Goal: Task Accomplishment & Management: Use online tool/utility

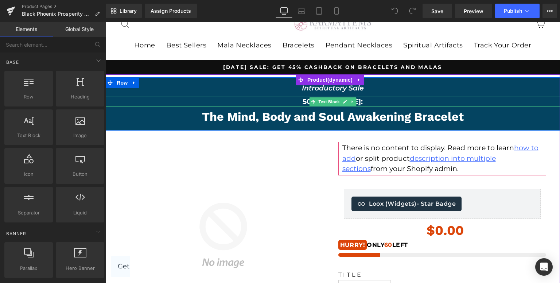
scroll to position [73, 0]
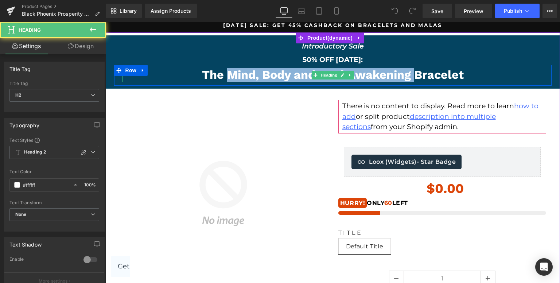
drag, startPoint x: 223, startPoint y: 71, endPoint x: 441, endPoint y: 72, distance: 218.0
click at [439, 73] on h2 "The Mind, Body and Soul Awakening Bracelet" at bounding box center [332, 75] width 421 height 14
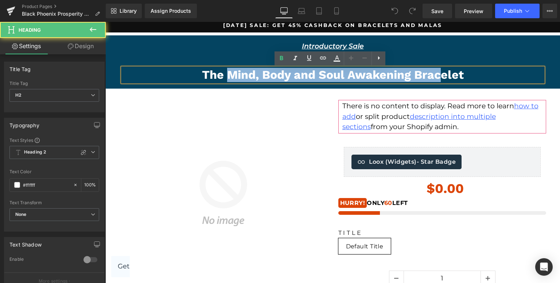
click at [454, 74] on h2 "The Mind, Body and Soul Awakening Bracelet" at bounding box center [332, 75] width 421 height 14
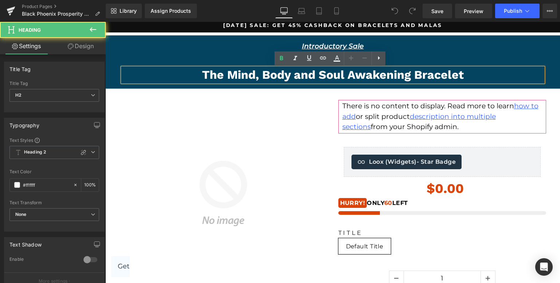
click at [458, 74] on h2 "The Mind, Body and Soul Awakening Bracelet" at bounding box center [332, 75] width 421 height 14
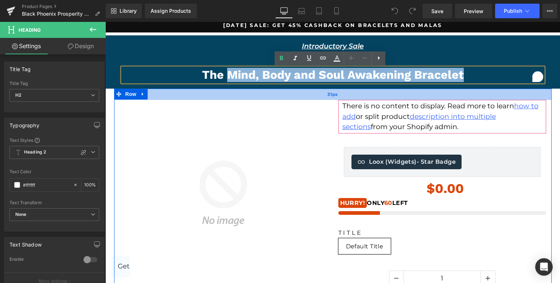
drag, startPoint x: 462, startPoint y: 74, endPoint x: 225, endPoint y: 96, distance: 237.9
click at [225, 96] on div "Introductory Sale Text Block Row 50% OFF TODAY: Text Block The Mind, Body and S…" at bounding box center [332, 228] width 447 height 393
paste div "To enrich screen reader interactions, please activate Accessibility in Grammarl…"
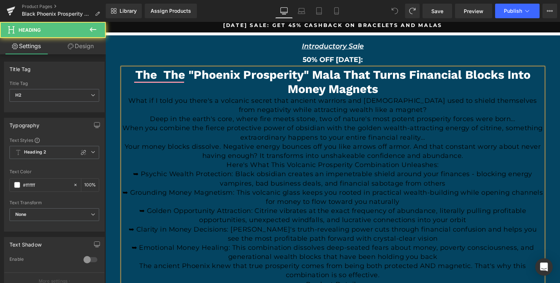
click at [315, 81] on h2 "The The "Phoenix Prosperity" Mala That Turns Financial Blocks Into Money Magnets" at bounding box center [332, 82] width 421 height 28
click at [369, 76] on h2 "The The "Phoenix Prosperity" Mala That Turns Financial Blocks Into Money Magnets" at bounding box center [332, 82] width 421 height 28
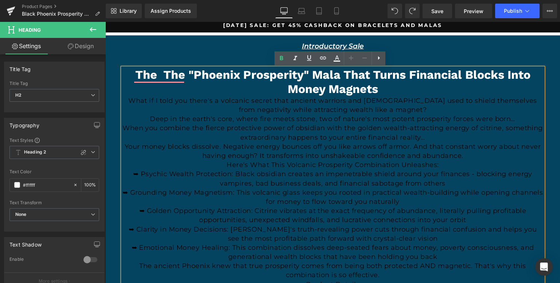
click at [225, 82] on h2 "The The "Phoenix Prosperity" Mala That Turns Financial Blocks Into Money Magnets" at bounding box center [332, 82] width 421 height 28
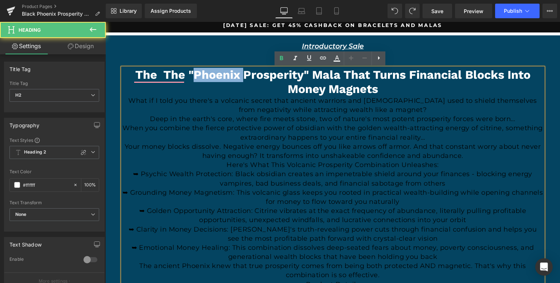
click at [225, 82] on h2 "The The "Phoenix Prosperity" Mala That Turns Financial Blocks Into Money Magnets" at bounding box center [332, 82] width 421 height 28
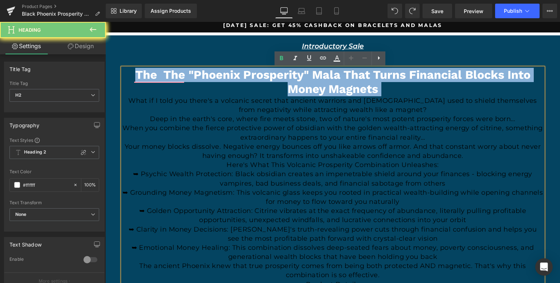
click at [225, 82] on h2 "The The "Phoenix Prosperity" Mala That Turns Financial Blocks Into Money Magnets" at bounding box center [332, 82] width 421 height 28
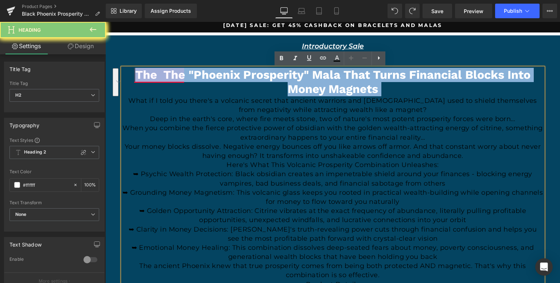
click at [159, 79] on h2 "The The "Phoenix Prosperity" Mala That Turns Financial Blocks Into Money Magnets" at bounding box center [332, 82] width 421 height 28
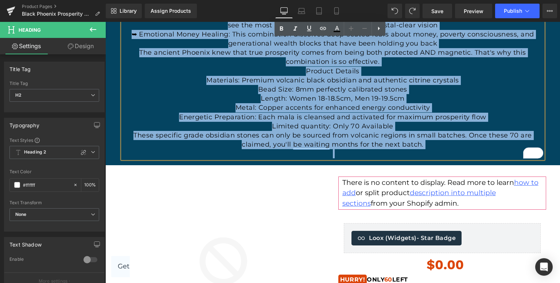
scroll to position [328, 0]
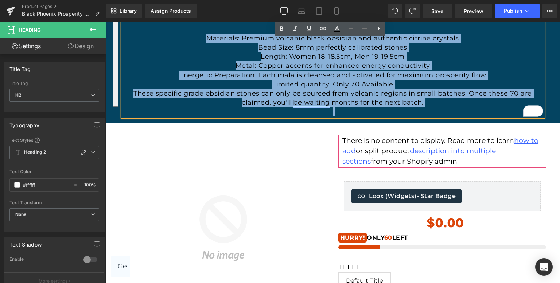
drag, startPoint x: 133, startPoint y: 78, endPoint x: 382, endPoint y: 254, distance: 305.1
click at [382, 254] on div "Introductory Sale Text Block Row 50% OFF TODAY: Text Block The The "Phoenix Pro…" at bounding box center [332, 118] width 447 height 682
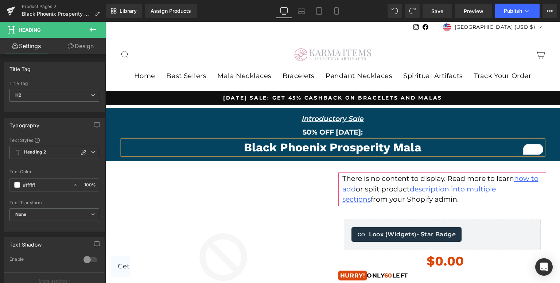
scroll to position [0, 0]
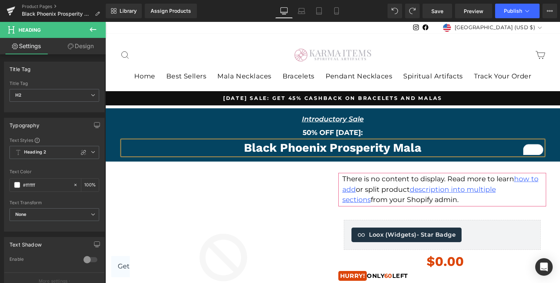
click at [242, 143] on h2 "Black Phoenix Prosperity Mala" at bounding box center [332, 148] width 421 height 14
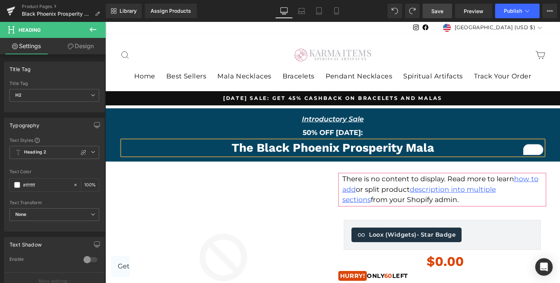
click at [439, 12] on span "Save" at bounding box center [437, 11] width 12 height 8
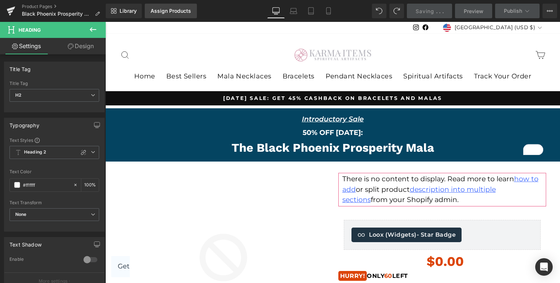
click at [164, 12] on div "Assign Products" at bounding box center [171, 11] width 40 height 6
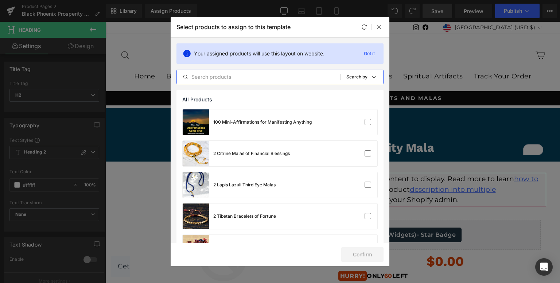
click at [221, 78] on input "text" at bounding box center [258, 77] width 163 height 9
paste input "Black Phoenix Prosperity Mala"
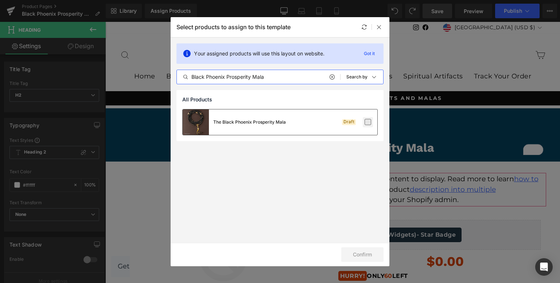
type input "Black Phoenix Prosperity Mala"
click at [366, 125] on label at bounding box center [368, 122] width 7 height 7
click at [368, 122] on input "checkbox" at bounding box center [368, 122] width 0 height 0
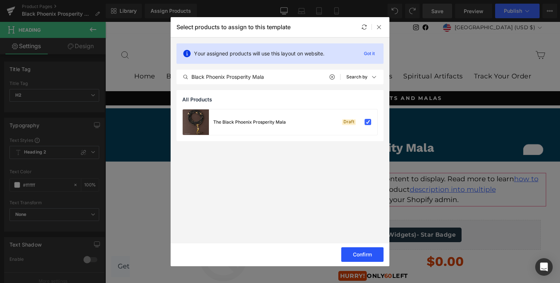
click at [361, 251] on button "Confirm" at bounding box center [362, 254] width 42 height 15
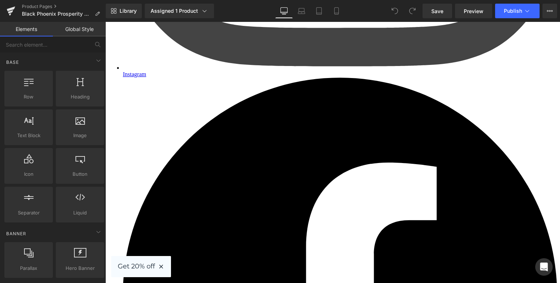
scroll to position [1422, 0]
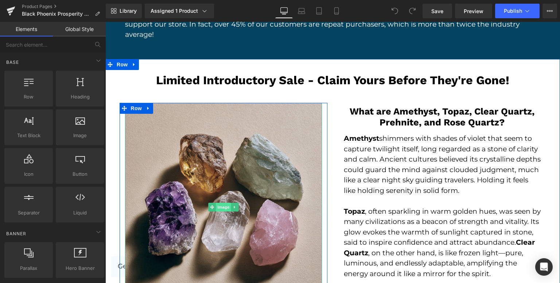
click at [222, 203] on span "Image" at bounding box center [223, 207] width 15 height 9
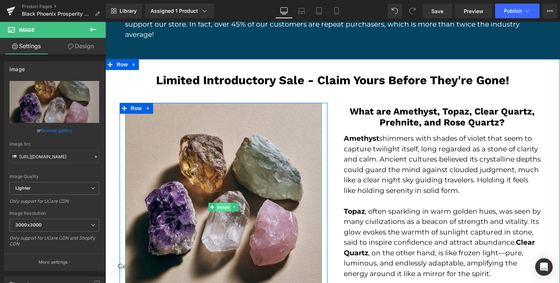
click at [217, 203] on span "Image" at bounding box center [223, 207] width 15 height 9
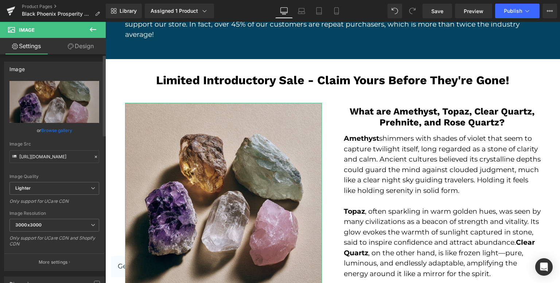
click at [58, 128] on link "Browse gallery" at bounding box center [56, 130] width 31 height 13
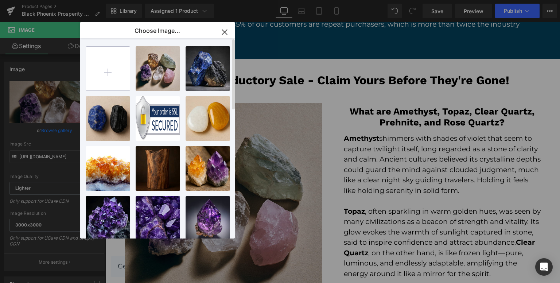
click at [115, 79] on input "file" at bounding box center [108, 69] width 44 height 44
type input "C:\fakepath\e.yu43081_A_raw_Obsidian_and_Citrine_are_photographed_togethe_1c23d…"
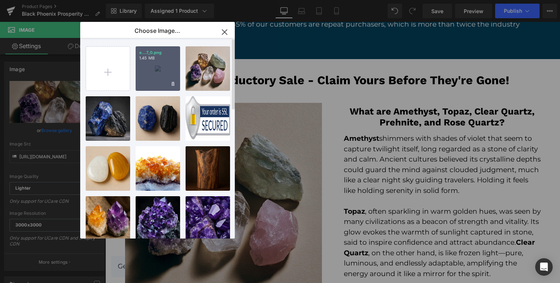
click at [165, 74] on div "e...7_0.png 1.45 MB" at bounding box center [158, 68] width 44 height 44
type input "https://ucarecdn.com/fa4941ff-7563-4cd9-8ecf-9f93e94f994e/-/format/auto/-/previ…"
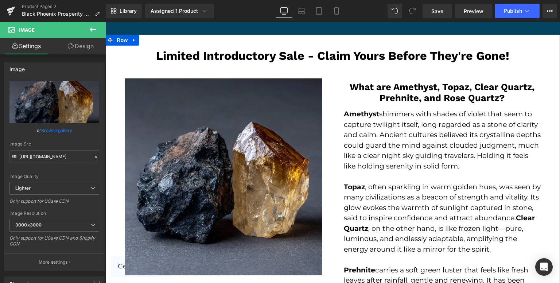
scroll to position [1458, 0]
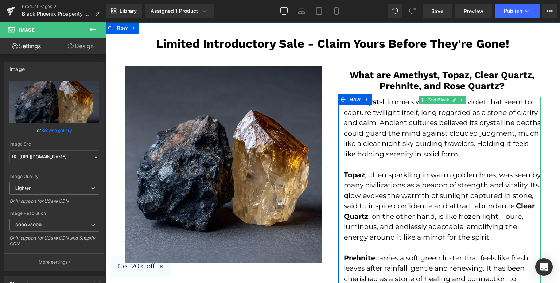
click at [361, 97] on p "Amethyst shimmers with shades of violet that seem to capture twilight itself, l…" at bounding box center [442, 128] width 197 height 62
click at [366, 97] on p "Amethyst shimmers with shades of violet that seem to capture twilight itself, l…" at bounding box center [442, 128] width 197 height 62
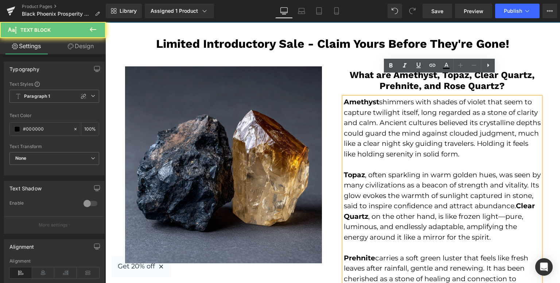
click at [378, 97] on p "Amethyst shimmers with shades of violet that seem to capture twilight itself, l…" at bounding box center [442, 128] width 197 height 62
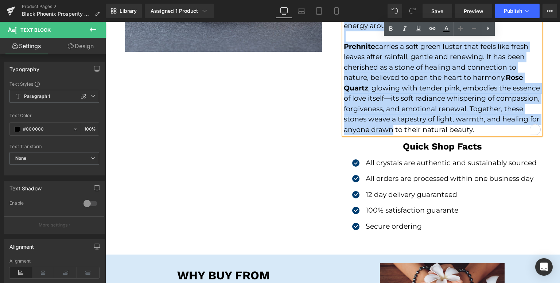
scroll to position [1677, 0]
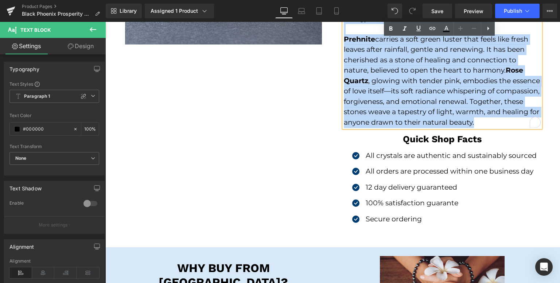
drag, startPoint x: 341, startPoint y: 78, endPoint x: 494, endPoint y: 125, distance: 159.8
click at [494, 125] on div "What are Amethyst, Topaz, Clear Quartz, Prehnite, and Rose Quartz? Heading Row …" at bounding box center [442, 40] width 219 height 385
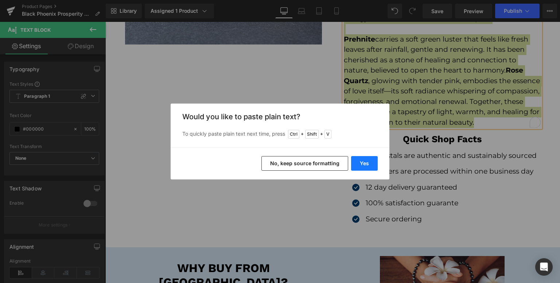
click at [359, 164] on button "Yes" at bounding box center [364, 163] width 27 height 15
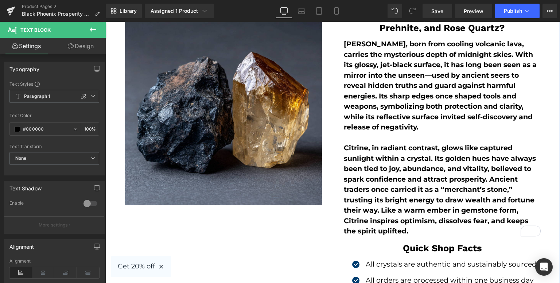
scroll to position [1495, 0]
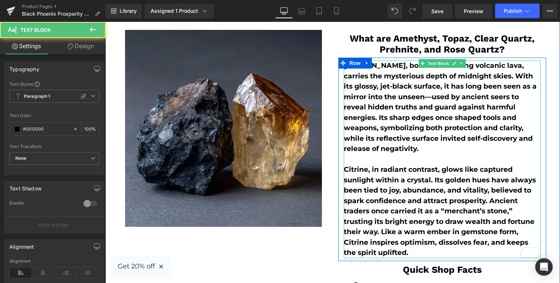
click at [370, 95] on b "Obsidian, born from cooling volcanic lava, carries the mysterious depth of midn…" at bounding box center [440, 107] width 193 height 92
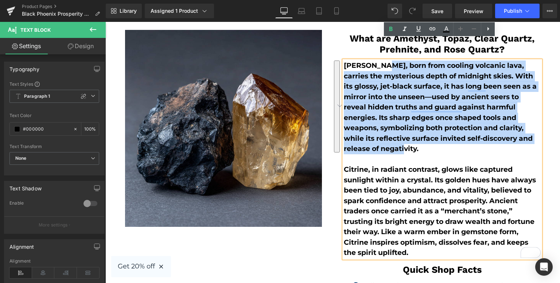
drag, startPoint x: 376, startPoint y: 46, endPoint x: 394, endPoint y: 130, distance: 85.7
click at [394, 130] on p "Obsidian, born from cooling volcanic lava, carries the mysterious depth of midn…" at bounding box center [442, 108] width 197 height 94
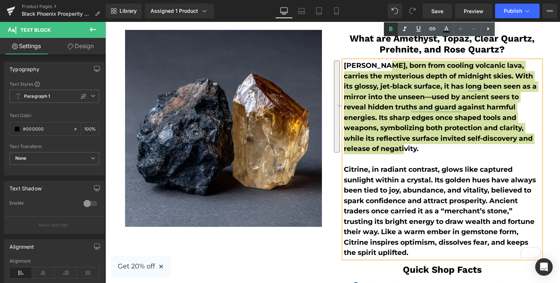
click at [389, 23] on link at bounding box center [391, 29] width 14 height 14
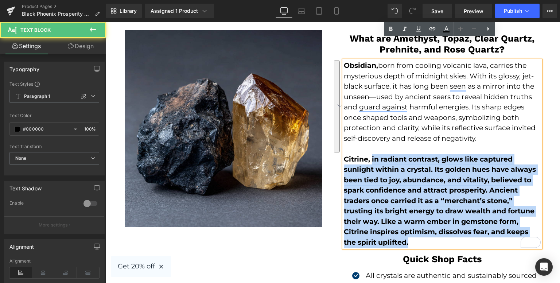
drag, startPoint x: 369, startPoint y: 137, endPoint x: 412, endPoint y: 217, distance: 90.2
click at [412, 217] on p "Citrine, in radiant contrast, glows like captured sunlight within a crystal. It…" at bounding box center [442, 201] width 197 height 94
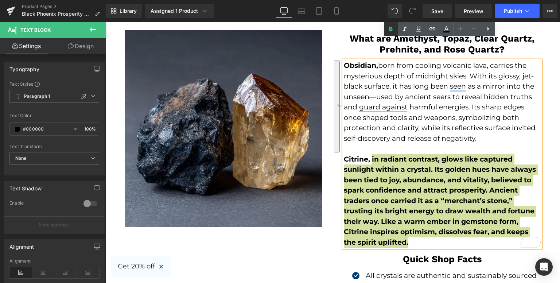
click at [391, 25] on icon at bounding box center [390, 29] width 9 height 9
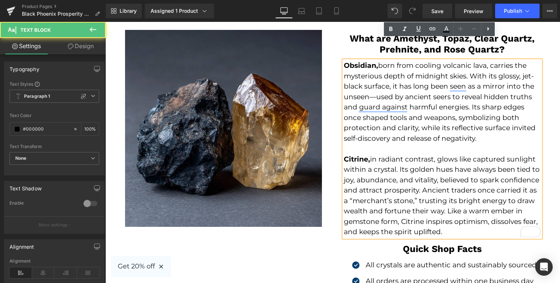
click at [390, 112] on p "Obsidian, born from cooling volcanic lava, carries the mysterious depth of midn…" at bounding box center [442, 102] width 197 height 83
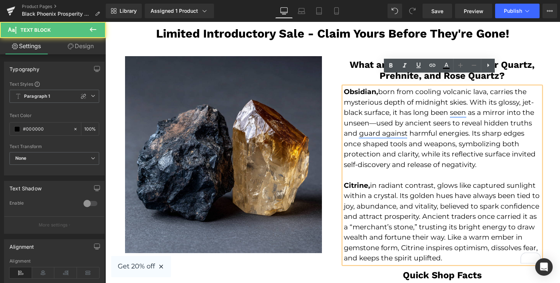
scroll to position [1458, 0]
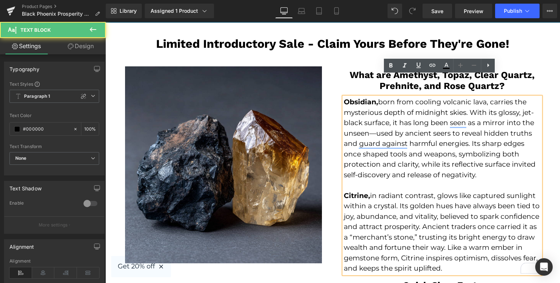
click at [408, 97] on p "Obsidian, born from cooling volcanic lava, carries the mysterious depth of midn…" at bounding box center [442, 138] width 197 height 83
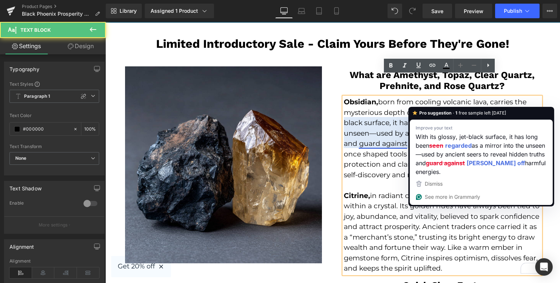
click at [376, 133] on p "Obsidian, born from cooling volcanic lava, carries the mysterious depth of midn…" at bounding box center [442, 138] width 197 height 83
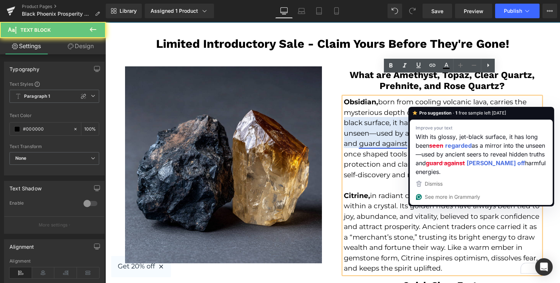
click at [378, 121] on p "Obsidian, born from cooling volcanic lava, carries the mysterious depth of midn…" at bounding box center [442, 138] width 197 height 83
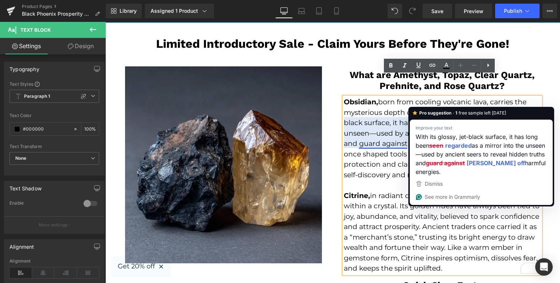
click at [384, 125] on p "Obsidian, born from cooling volcanic lava, carries the mysterious depth of midn…" at bounding box center [442, 138] width 197 height 83
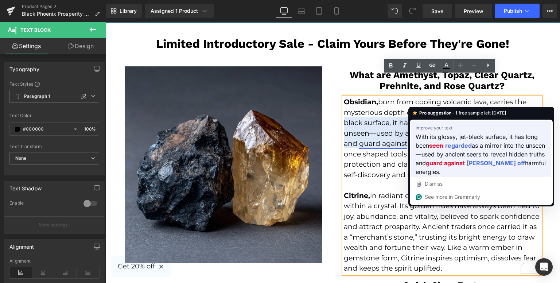
click at [446, 157] on span "as a mirror into the unseen—used by ancient seers to reveal hidden truths and" at bounding box center [480, 154] width 129 height 27
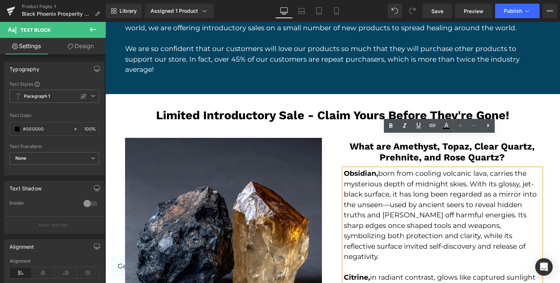
scroll to position [1385, 0]
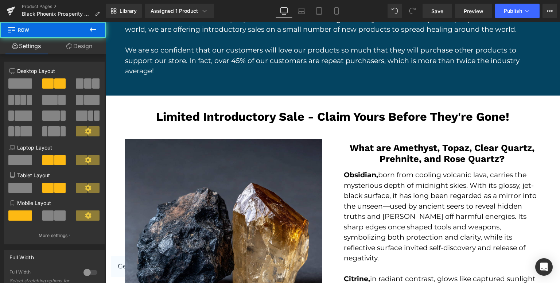
click at [393, 142] on h3 "What are Amethyst, Topaz, Clear Quartz, Prehnite, and Rose Quartz?" at bounding box center [442, 153] width 197 height 22
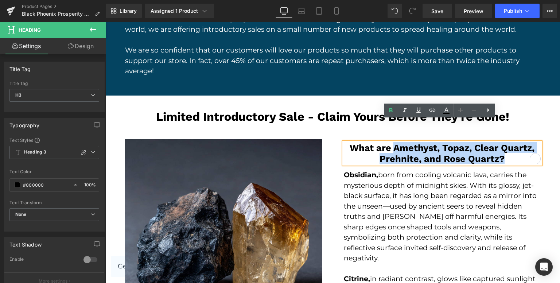
drag, startPoint x: 392, startPoint y: 125, endPoint x: 506, endPoint y: 145, distance: 116.3
click at [507, 142] on h3 "What are Amethyst, Topaz, Clear Quartz, Prehnite, and Rose Quartz?" at bounding box center [442, 153] width 197 height 22
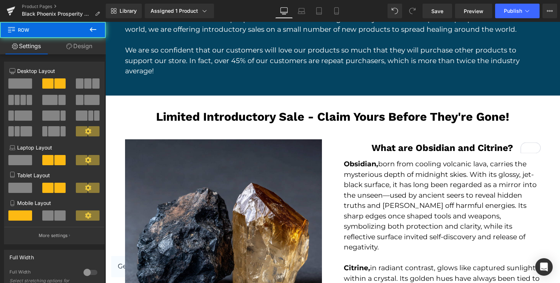
click at [527, 110] on h1 "Limited Introductory Sale - Claim Yours Before They're Gone!" at bounding box center [333, 117] width 427 height 14
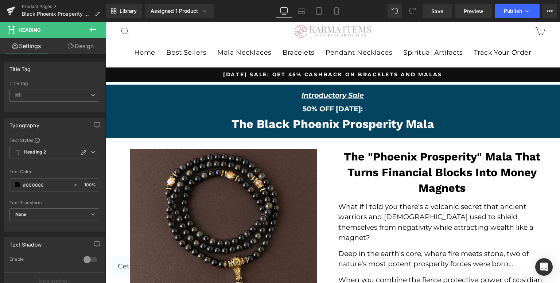
scroll to position [0, 0]
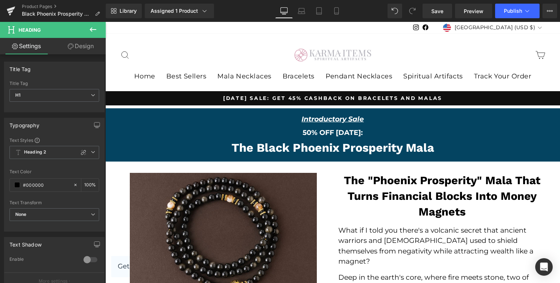
drag, startPoint x: 558, startPoint y: 107, endPoint x: 656, endPoint y: 38, distance: 119.9
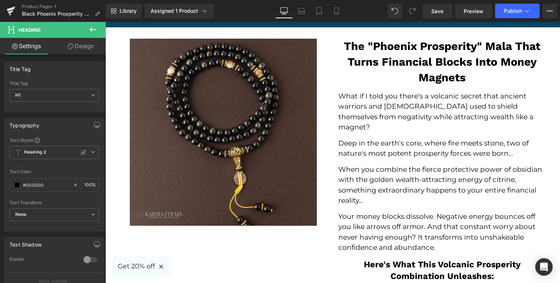
scroll to position [146, 0]
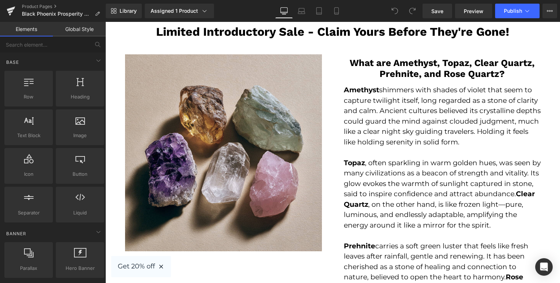
scroll to position [1422, 0]
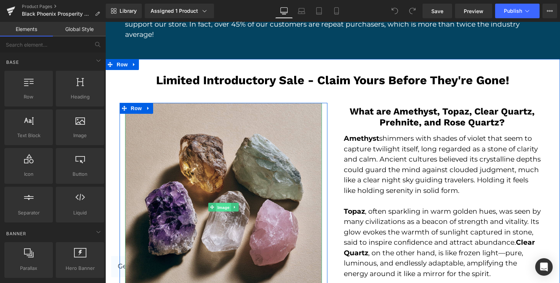
click at [217, 203] on span "Image" at bounding box center [223, 207] width 15 height 9
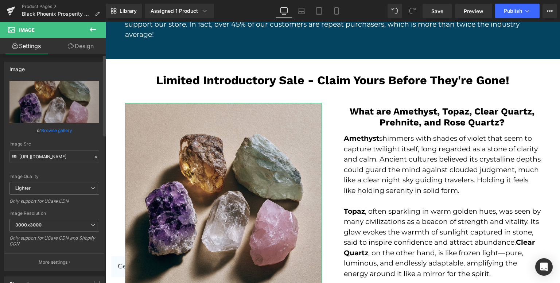
click at [57, 128] on link "Browse gallery" at bounding box center [56, 130] width 31 height 13
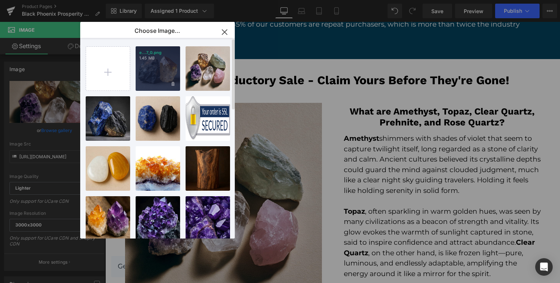
click at [158, 73] on div "e...7_0.png 1.45 MB" at bounding box center [158, 68] width 44 height 44
type input "https://ucarecdn.com/fa4941ff-7563-4cd9-8ecf-9f93e94f994e/-/format/auto/-/previ…"
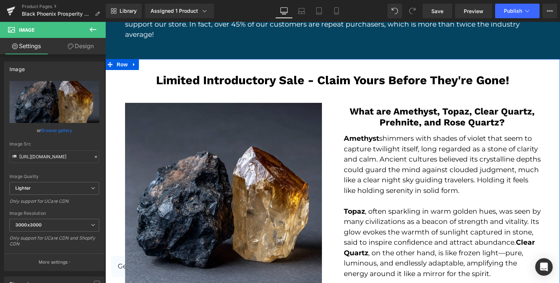
click at [350, 141] on p "Amethyst shimmers with shades of violet that seem to capture twilight itself, l…" at bounding box center [442, 164] width 197 height 62
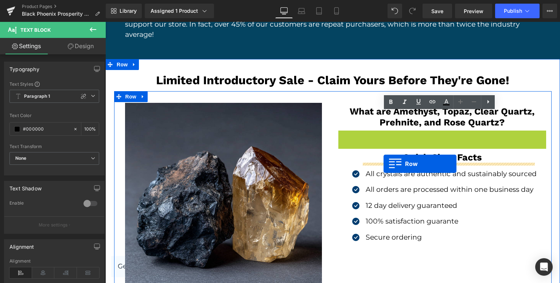
drag, startPoint x: 342, startPoint y: 119, endPoint x: 384, endPoint y: 164, distance: 61.1
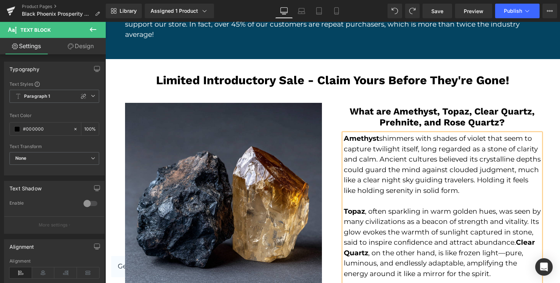
click at [376, 162] on p "Amethyst shimmers with shades of violet that seem to capture twilight itself, l…" at bounding box center [442, 164] width 197 height 62
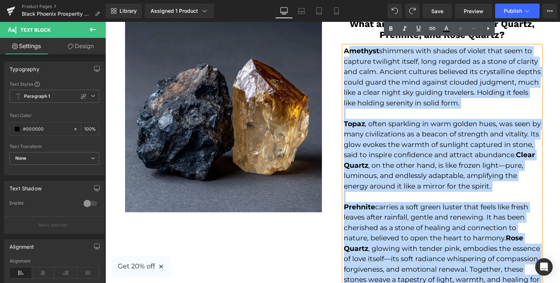
scroll to position [1604, 0]
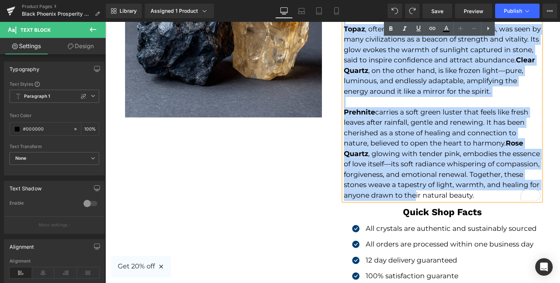
drag, startPoint x: 343, startPoint y: 116, endPoint x: 413, endPoint y: 257, distance: 156.9
click at [413, 257] on div "What are Amethyst, Topaz, Clear Quartz, Prehnite, and Rose Quartz? Heading Row …" at bounding box center [442, 113] width 219 height 385
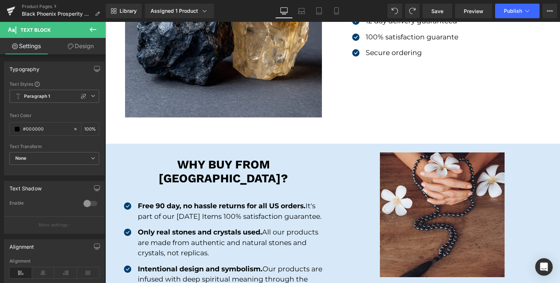
scroll to position [1458, 0]
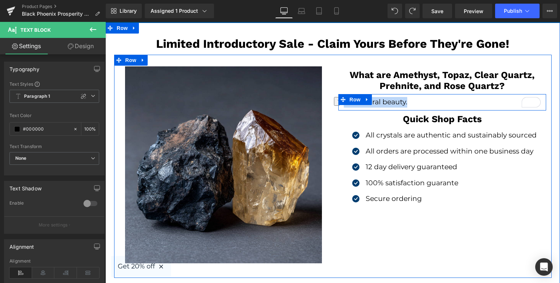
drag, startPoint x: 408, startPoint y: 79, endPoint x: 338, endPoint y: 85, distance: 70.6
click at [338, 97] on div "A ir natural beauty. Text Block" at bounding box center [442, 102] width 208 height 11
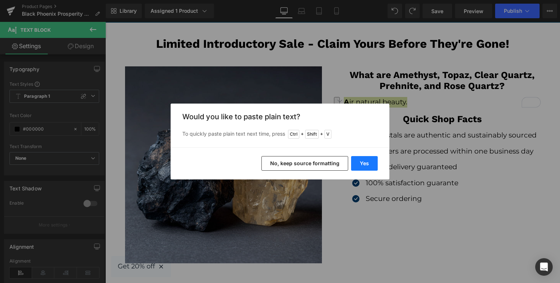
click at [356, 162] on button "Yes" at bounding box center [364, 163] width 27 height 15
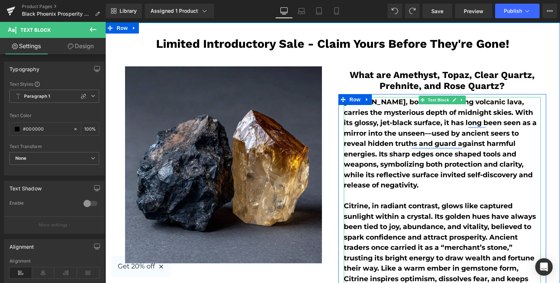
click at [405, 97] on p "Obsidian, born from cooling volcanic lava, carries the mysterious depth of midn…" at bounding box center [442, 144] width 197 height 94
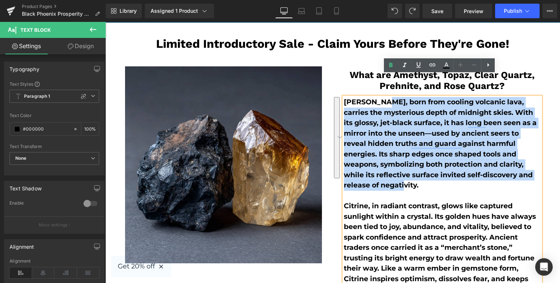
drag, startPoint x: 377, startPoint y: 78, endPoint x: 403, endPoint y: 159, distance: 85.2
click at [403, 159] on p "Obsidian, born from cooling volcanic lava, carries the mysterious depth of midn…" at bounding box center [442, 144] width 197 height 94
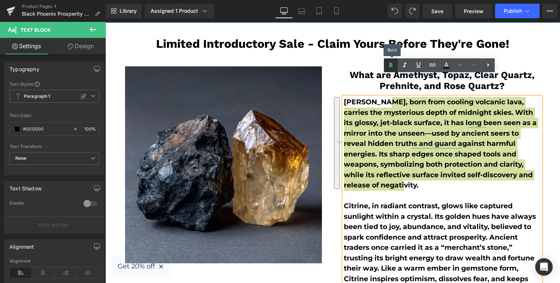
click at [393, 63] on icon at bounding box center [390, 65] width 9 height 9
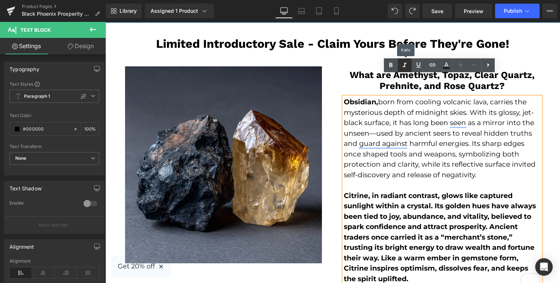
click at [384, 58] on link at bounding box center [391, 65] width 14 height 14
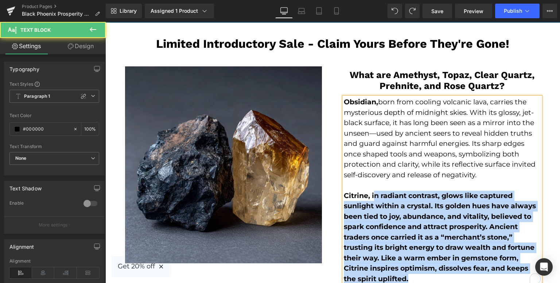
drag, startPoint x: 371, startPoint y: 173, endPoint x: 414, endPoint y: 225, distance: 67.6
click at [429, 256] on p "Citrine, in radiant contrast, glows like captured sunlight within a crystal. It…" at bounding box center [442, 238] width 197 height 94
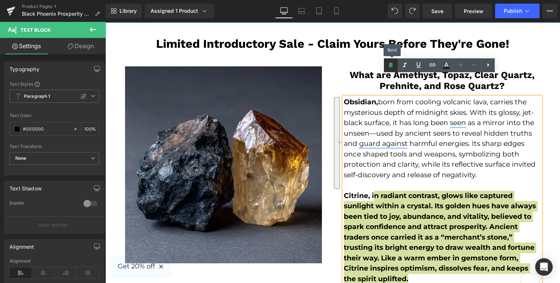
click at [387, 66] on icon at bounding box center [390, 65] width 9 height 9
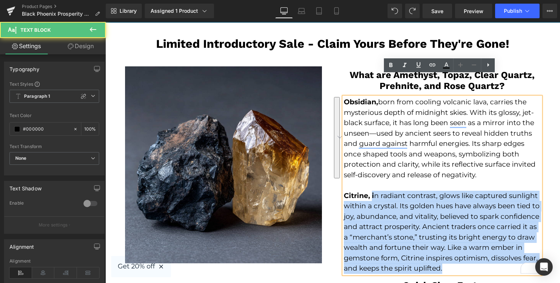
drag, startPoint x: 369, startPoint y: 176, endPoint x: 448, endPoint y: 246, distance: 106.7
click at [448, 246] on p "Citrine, i n radiant contrast, glows like captured sunlight within a crystal. I…" at bounding box center [442, 232] width 197 height 83
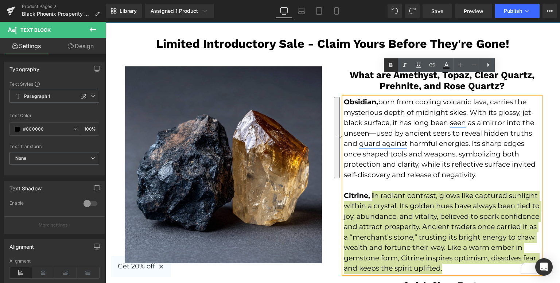
click at [388, 68] on icon at bounding box center [390, 65] width 9 height 9
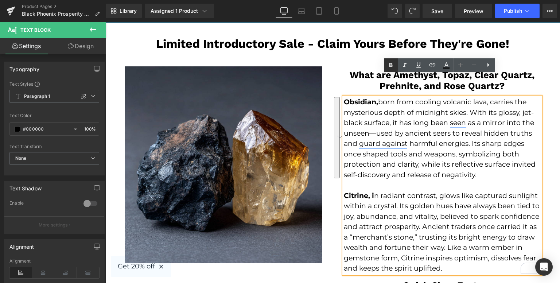
click at [388, 68] on icon at bounding box center [390, 65] width 9 height 9
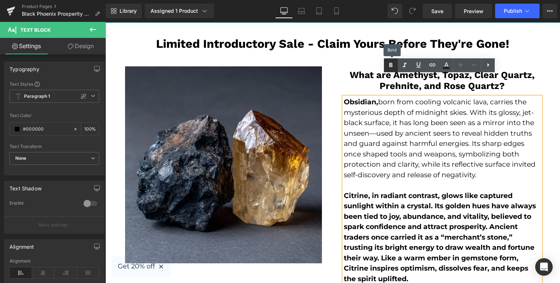
click at [388, 68] on icon at bounding box center [390, 65] width 9 height 9
click at [368, 191] on strong "Citrine, i" at bounding box center [359, 195] width 30 height 8
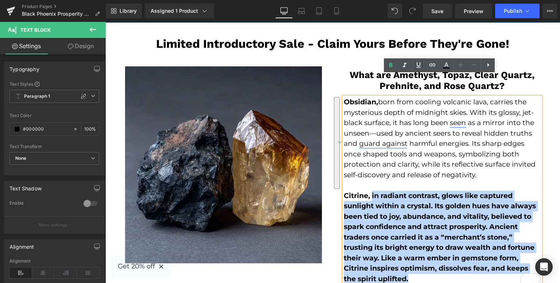
drag, startPoint x: 368, startPoint y: 170, endPoint x: 408, endPoint y: 253, distance: 92.1
click at [408, 253] on p "Citrine, i n radiant contrast, glows like captured sunlight within a crystal. I…" at bounding box center [442, 238] width 197 height 94
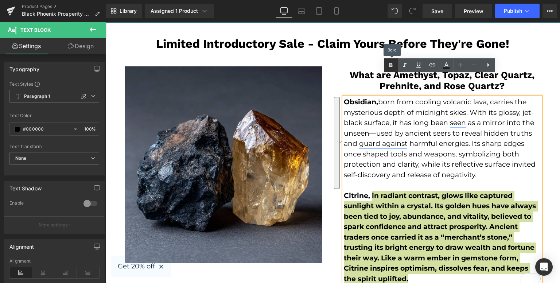
click at [392, 66] on icon at bounding box center [390, 65] width 3 height 4
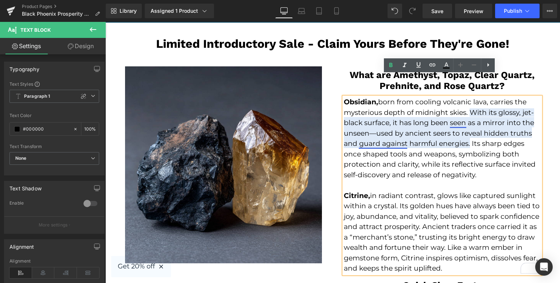
click at [375, 124] on p "Obsidian, born from cooling volcanic lava, carries the mysterious depth of midn…" at bounding box center [442, 138] width 197 height 83
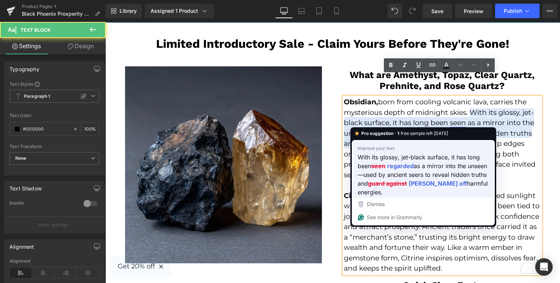
click at [404, 159] on span "With its glossy, jet-black surface, it has long been" at bounding box center [419, 161] width 122 height 18
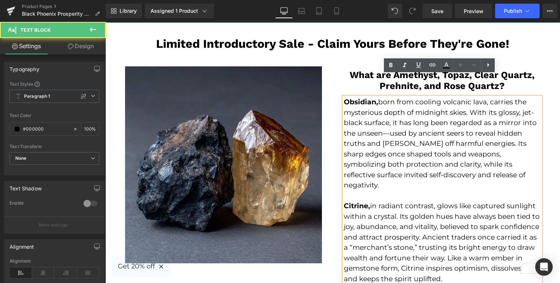
click at [405, 152] on p "Obsidian, born from cooling volcanic lava, carries the mysterious depth of midn…" at bounding box center [442, 144] width 197 height 94
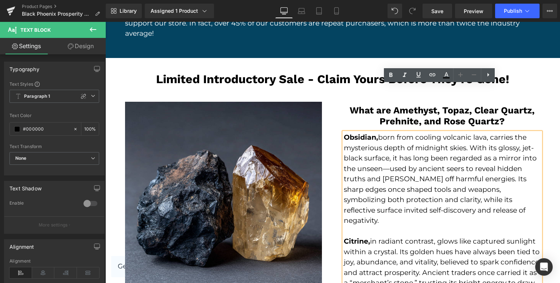
scroll to position [1422, 0]
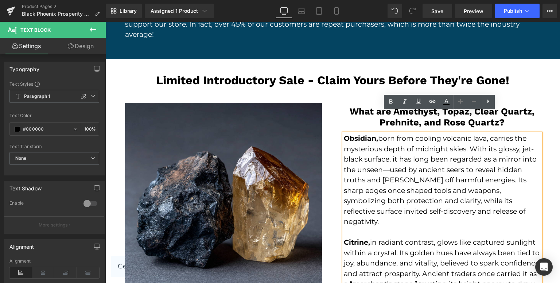
click at [338, 103] on div "What are Amethyst, Topaz, Clear Quartz, Prehnite, and Rose Quartz? Heading Row" at bounding box center [442, 117] width 208 height 28
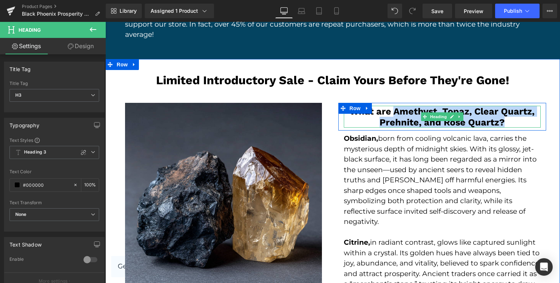
drag, startPoint x: 389, startPoint y: 90, endPoint x: 498, endPoint y: 95, distance: 108.4
click at [501, 106] on h3 "What are Amethyst, Topaz, Clear Quartz, Prehnite, and Rose Quartz?" at bounding box center [442, 117] width 197 height 22
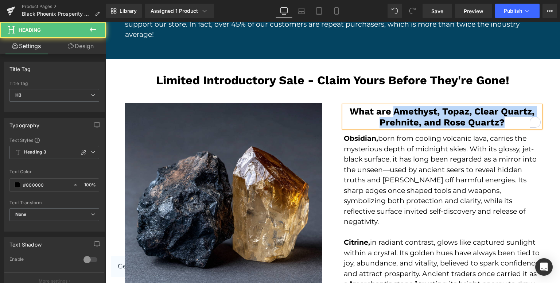
click at [499, 106] on h3 "What are Amethyst, Topaz, Clear Quartz, Prehnite, and Rose Quartz?" at bounding box center [442, 117] width 197 height 22
drag, startPoint x: 507, startPoint y: 100, endPoint x: 391, endPoint y: 87, distance: 117.0
click at [391, 106] on h3 "What are Amethyst, Topaz, Clear Quartz, Prehnite, and Rose Quartz?" at bounding box center [442, 117] width 197 height 22
drag, startPoint x: 392, startPoint y: 87, endPoint x: 495, endPoint y: 97, distance: 104.0
click at [495, 106] on h3 "What are Amethyst, Topaz, Clear Quartz, Prhnite, and Rose Quartz?" at bounding box center [442, 117] width 197 height 22
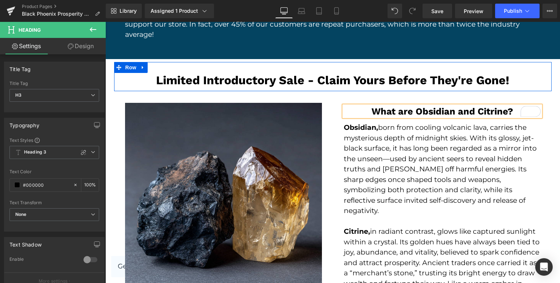
click at [529, 73] on h1 "Limited Introductory Sale - Claim Yours Before They're Gone!" at bounding box center [333, 80] width 427 height 14
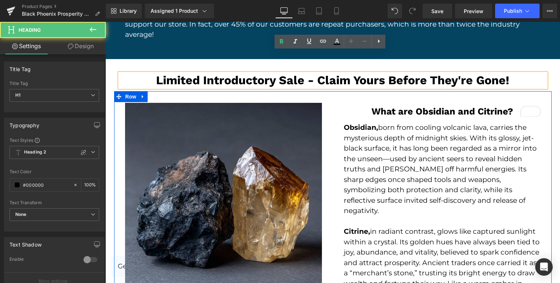
click at [529, 91] on div "Image Row What are Obsidian and Citrine ? Heading Row Obsidian, born from cooli…" at bounding box center [332, 254] width 437 height 326
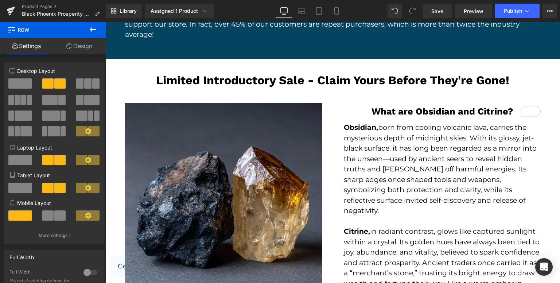
click at [553, 63] on div "Limited Introductory Sale - Claim Yours Before They're Gone! Heading Row Image …" at bounding box center [332, 239] width 455 height 355
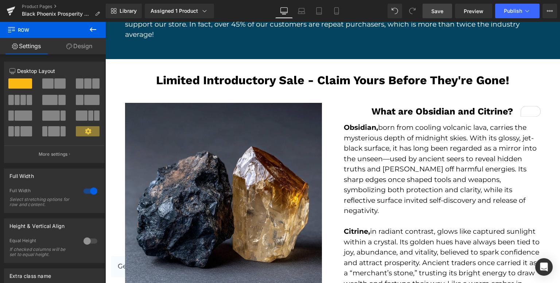
click at [439, 7] on link "Save" at bounding box center [438, 11] width 30 height 15
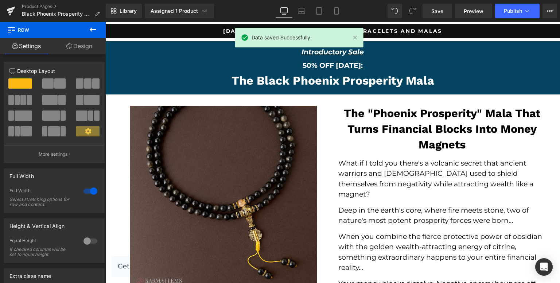
scroll to position [0, 0]
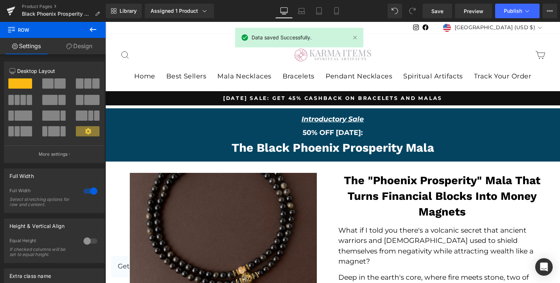
drag, startPoint x: 558, startPoint y: 238, endPoint x: 665, endPoint y: 42, distance: 223.7
click at [105, 22] on div at bounding box center [105, 22] width 0 height 0
click at [465, 142] on div "The Black Phoenix Prosperity Mala Heading" at bounding box center [332, 148] width 421 height 14
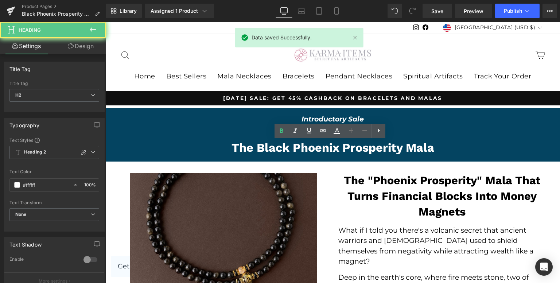
click at [470, 124] on div "Introductory Sale Text Block" at bounding box center [332, 119] width 421 height 11
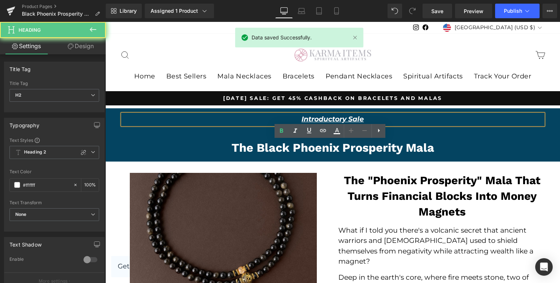
click at [471, 121] on p "Introductory Sale" at bounding box center [332, 119] width 421 height 11
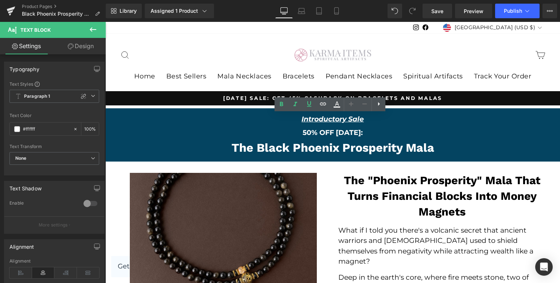
click at [245, 102] on div "Pause slideshow Play slideshow LABOR DAY SALE: GET 45% CASHBACK ON BRACELETS AN…" at bounding box center [332, 98] width 455 height 14
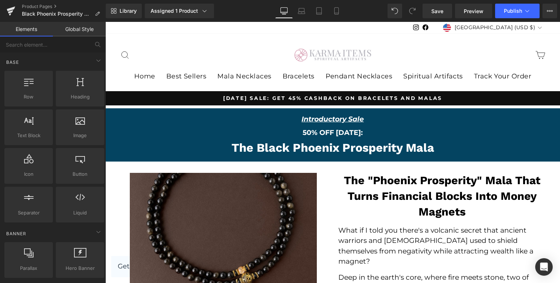
click at [243, 100] on span "[DATE] SALE: GET 45% CASHBACK ON BRACELETS AND MALAS" at bounding box center [333, 98] width 422 height 7
click at [198, 116] on p "Introductory Sale" at bounding box center [332, 119] width 421 height 11
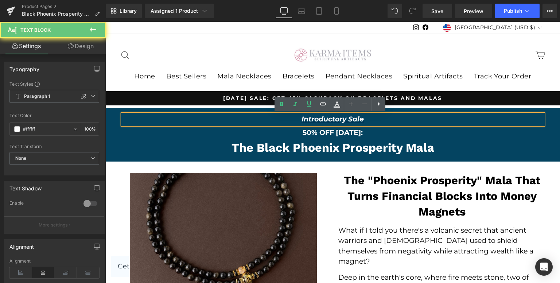
click at [172, 118] on p "Introductory Sale" at bounding box center [332, 119] width 421 height 11
click at [157, 133] on p "50% OFF [DATE]:" at bounding box center [332, 133] width 455 height 11
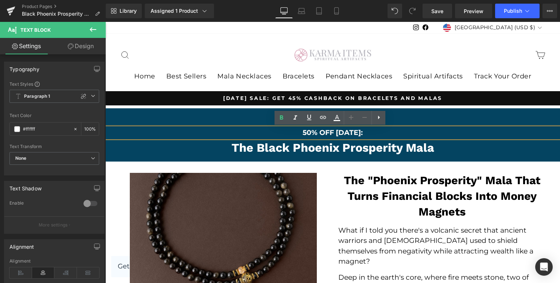
click at [110, 121] on div "Introductory Sale Text Block Row 50% OFF TODAY: Text Block The Black Phoenix Pr…" at bounding box center [332, 134] width 455 height 47
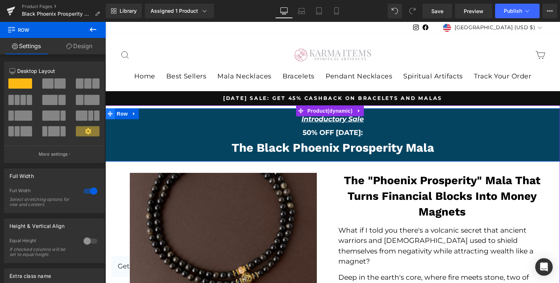
click at [109, 117] on span at bounding box center [109, 113] width 9 height 11
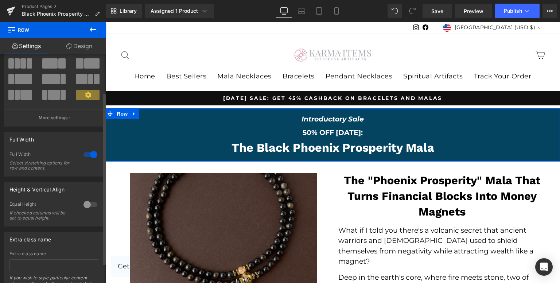
scroll to position [77, 0]
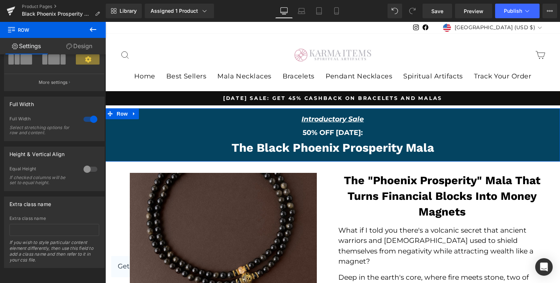
click at [81, 47] on link "Design" at bounding box center [79, 46] width 53 height 16
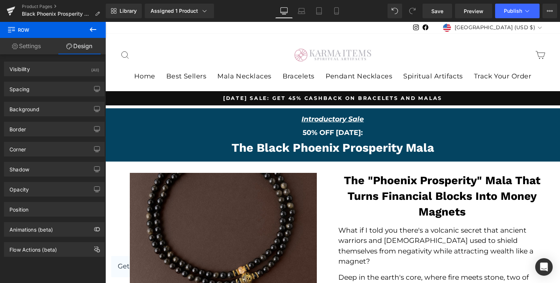
click at [121, 135] on p "50% OFF [DATE]:" at bounding box center [332, 133] width 455 height 11
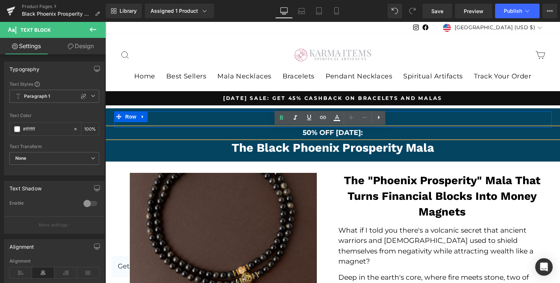
click at [110, 111] on div "Introductory Sale Text Block Row 50% OFF TODAY: Text Block The Black Phoenix Pr…" at bounding box center [332, 134] width 455 height 47
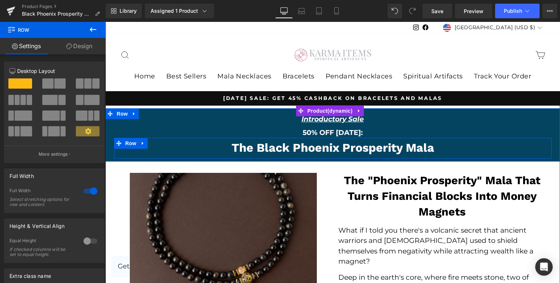
click at [114, 141] on span at bounding box center [118, 143] width 9 height 11
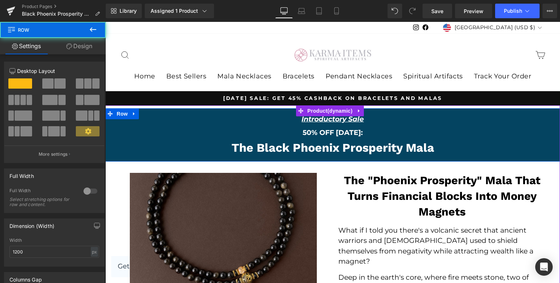
click at [108, 155] on div "Introductory Sale Text Block Row 50% OFF TODAY: Text Block The Black Phoenix Pr…" at bounding box center [332, 134] width 455 height 47
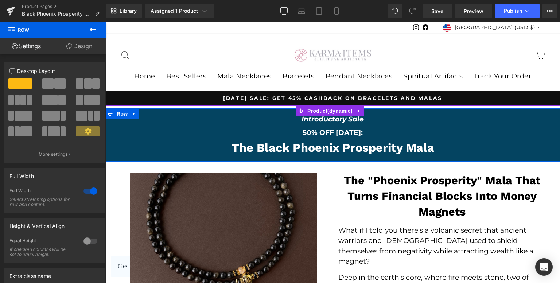
click at [114, 158] on div "The Black Phoenix Prosperity Mala Heading Row" at bounding box center [332, 148] width 437 height 21
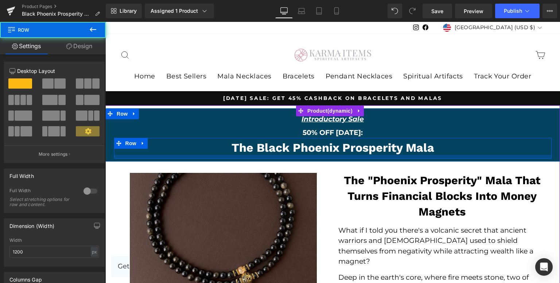
click at [123, 158] on div at bounding box center [332, 157] width 437 height 4
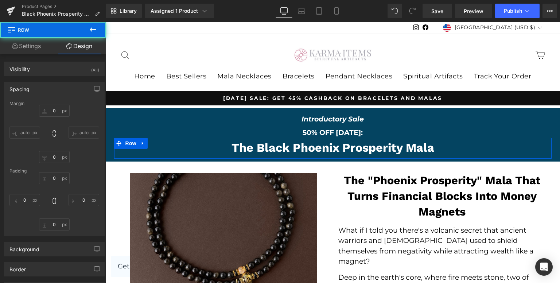
type input "0"
type input "XS"
type input "10"
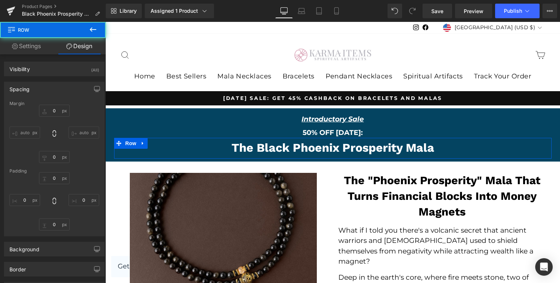
type input "XS"
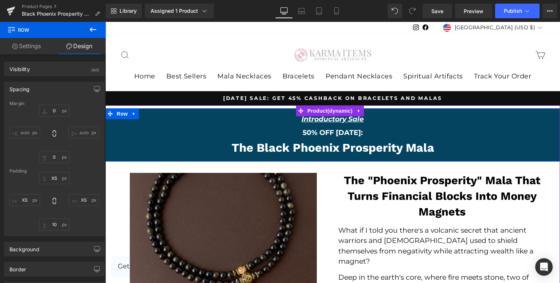
click at [110, 143] on div "Introductory Sale Text Block Row 50% OFF TODAY: Text Block The Black Phoenix Pr…" at bounding box center [332, 134] width 455 height 47
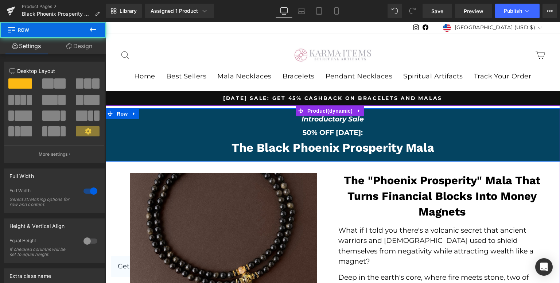
click at [110, 143] on div "Introductory Sale Text Block Row 50% OFF TODAY: Text Block The Black Phoenix Pr…" at bounding box center [332, 134] width 455 height 47
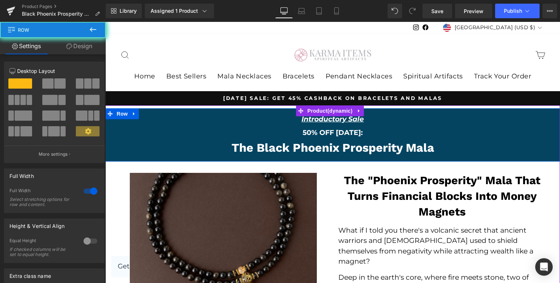
click at [110, 143] on div "Introductory Sale Text Block Row 50% OFF TODAY: Text Block The Black Phoenix Pr…" at bounding box center [332, 134] width 455 height 47
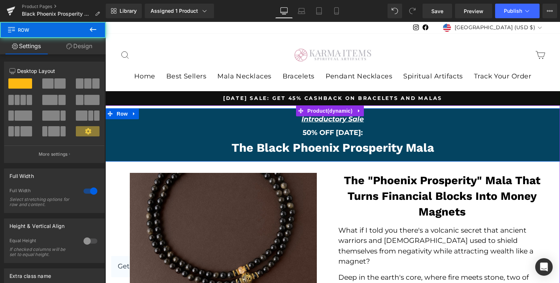
click at [110, 143] on div "Introductory Sale Text Block Row 50% OFF TODAY: Text Block The Black Phoenix Pr…" at bounding box center [332, 134] width 455 height 47
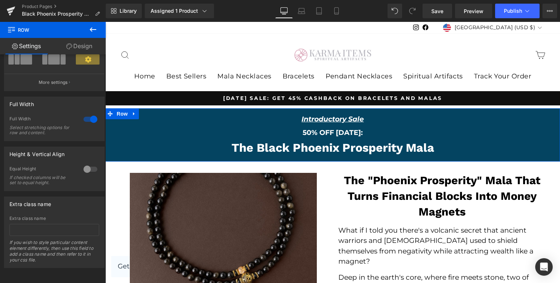
drag, startPoint x: 71, startPoint y: 43, endPoint x: 73, endPoint y: 51, distance: 8.0
click at [71, 43] on link "Design" at bounding box center [79, 46] width 53 height 16
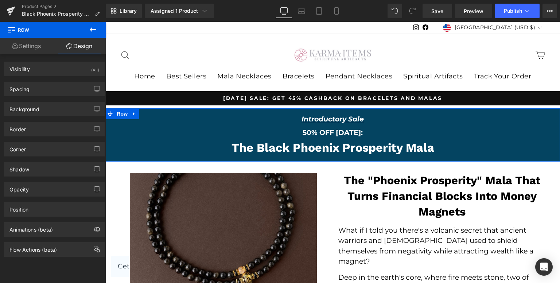
type input "#044461"
type input "100"
click at [84, 108] on div "Background" at bounding box center [54, 109] width 100 height 14
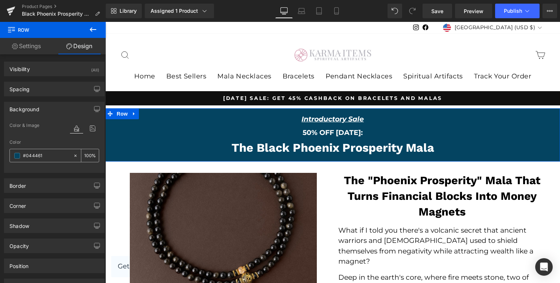
click at [17, 157] on span at bounding box center [17, 156] width 6 height 6
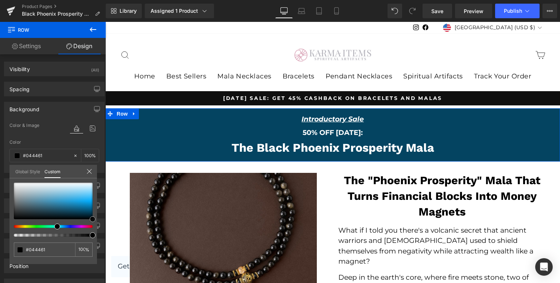
type input "#000000"
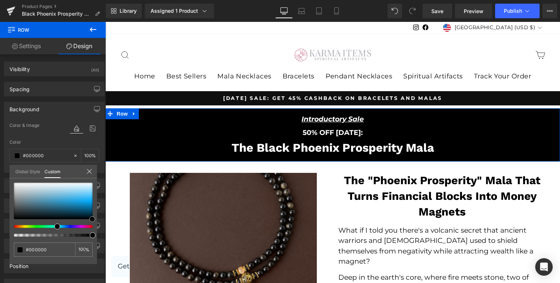
type input "#000305"
type input "#00090f"
type input "#00121e"
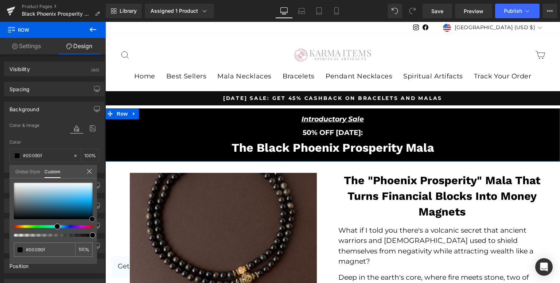
type input "#00121e"
type input "#001828"
type input "#002038"
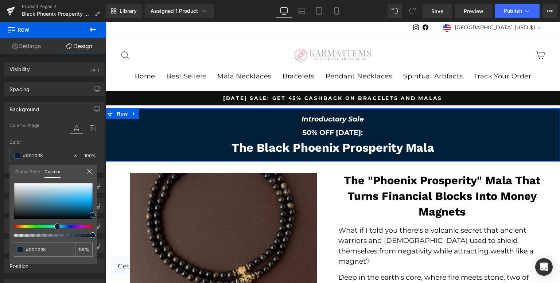
type input "#001a2d"
type input "#000000"
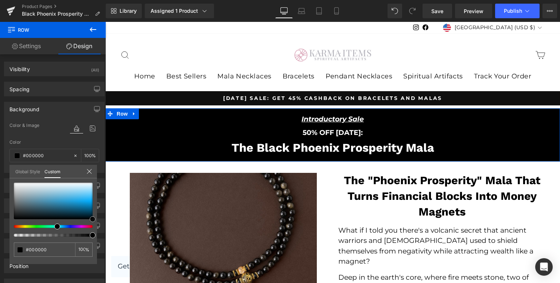
drag, startPoint x: 85, startPoint y: 212, endPoint x: 96, endPoint y: 232, distance: 23.5
click at [96, 232] on div "#000000 100 %" at bounding box center [52, 223] width 87 height 81
click at [97, 225] on div "#000000 100 %" at bounding box center [52, 223] width 87 height 81
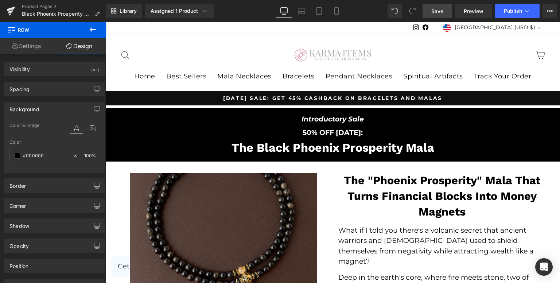
click at [451, 11] on link "Save" at bounding box center [438, 11] width 30 height 15
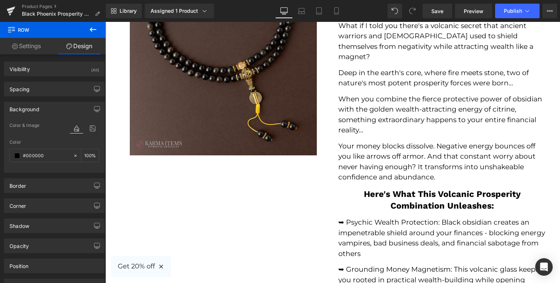
scroll to position [146, 0]
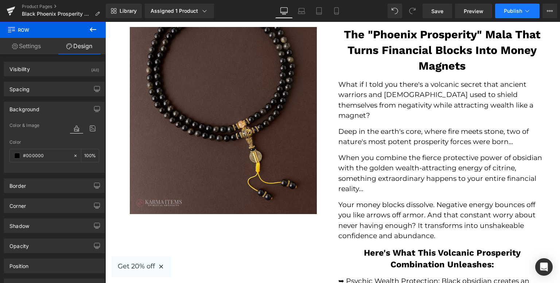
click at [501, 10] on button "Publish" at bounding box center [517, 11] width 44 height 15
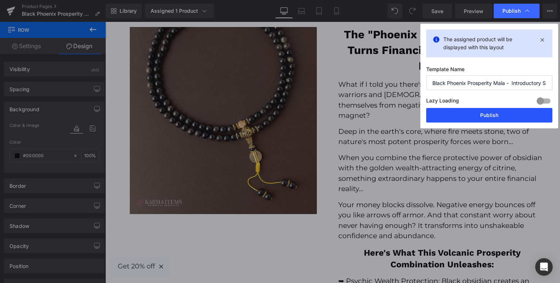
drag, startPoint x: 459, startPoint y: 110, endPoint x: 338, endPoint y: 97, distance: 121.1
click at [459, 110] on button "Publish" at bounding box center [489, 115] width 126 height 15
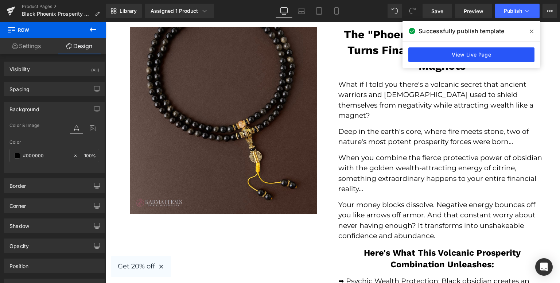
click at [426, 54] on link "View Live Page" at bounding box center [471, 54] width 126 height 15
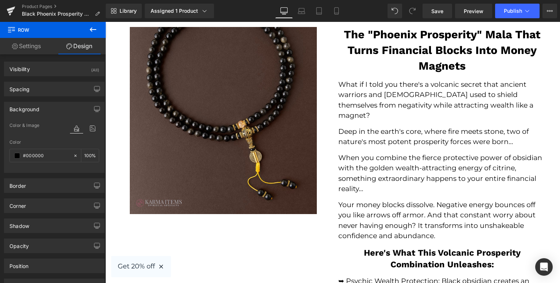
scroll to position [0, 0]
